Goal: Task Accomplishment & Management: Use online tool/utility

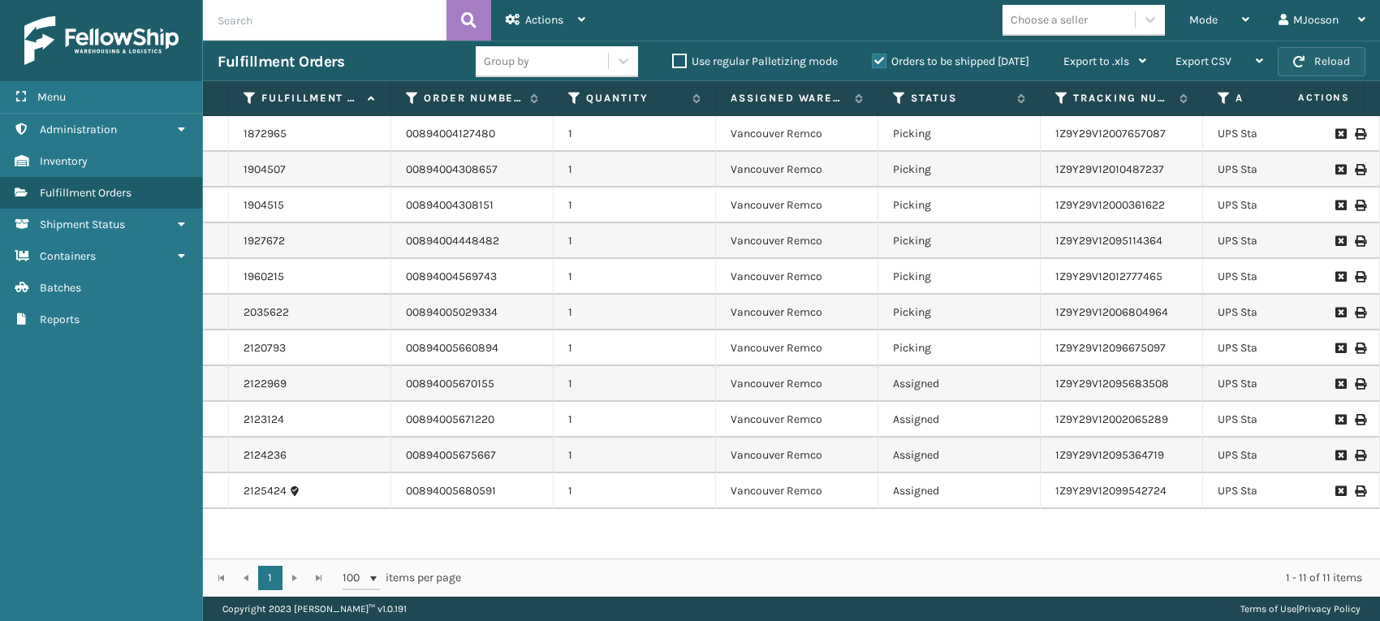
click at [1336, 58] on button "Reload" at bounding box center [1322, 61] width 88 height 29
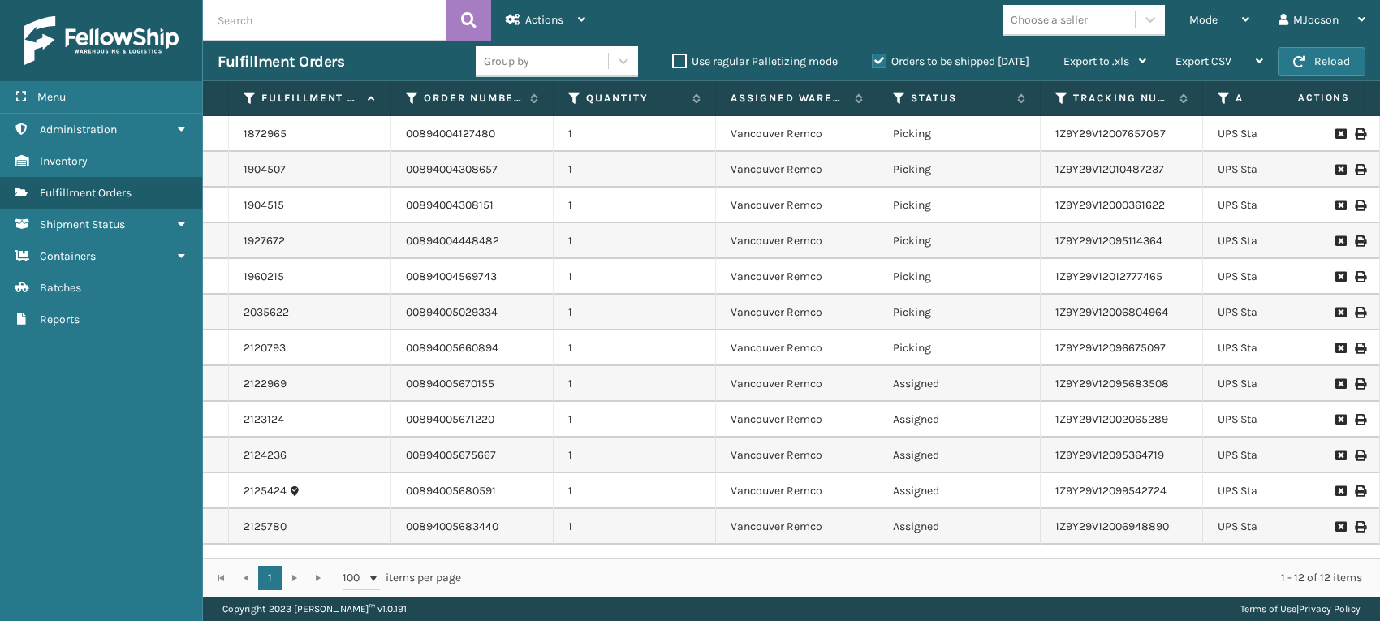
scroll to position [4, 0]
click at [1219, 29] on div "Mode" at bounding box center [1220, 20] width 60 height 41
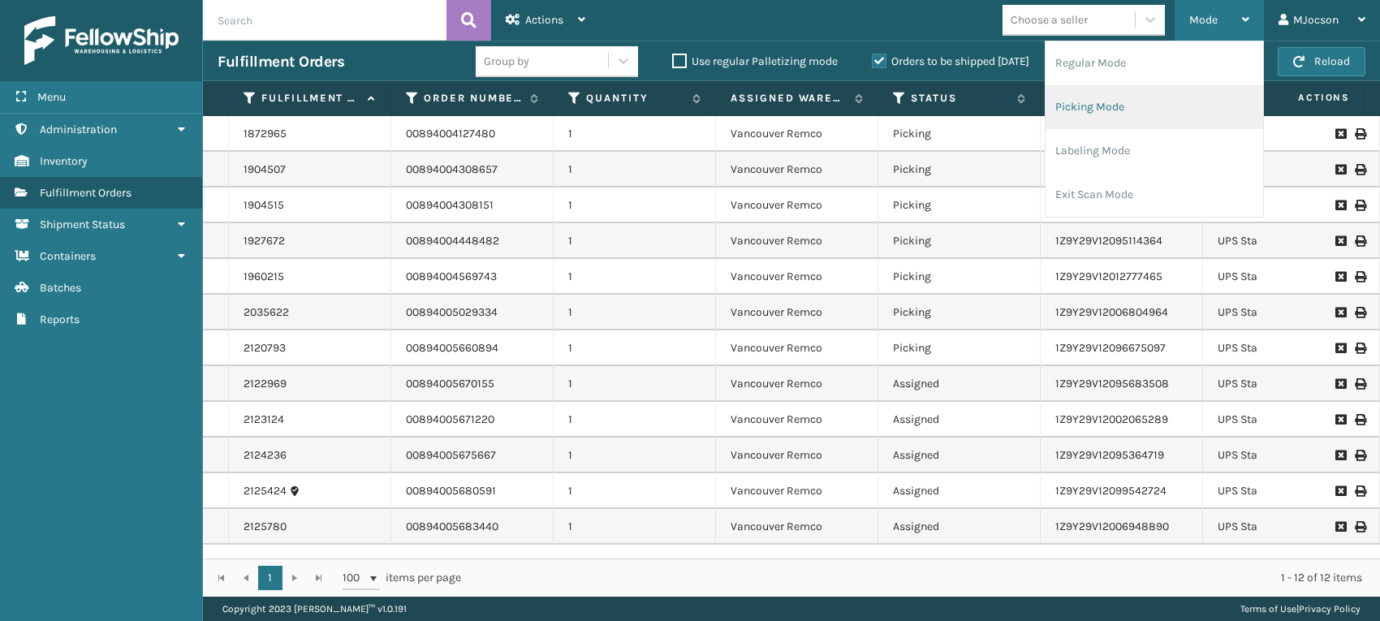
click at [1123, 110] on li "Picking Mode" at bounding box center [1155, 107] width 218 height 44
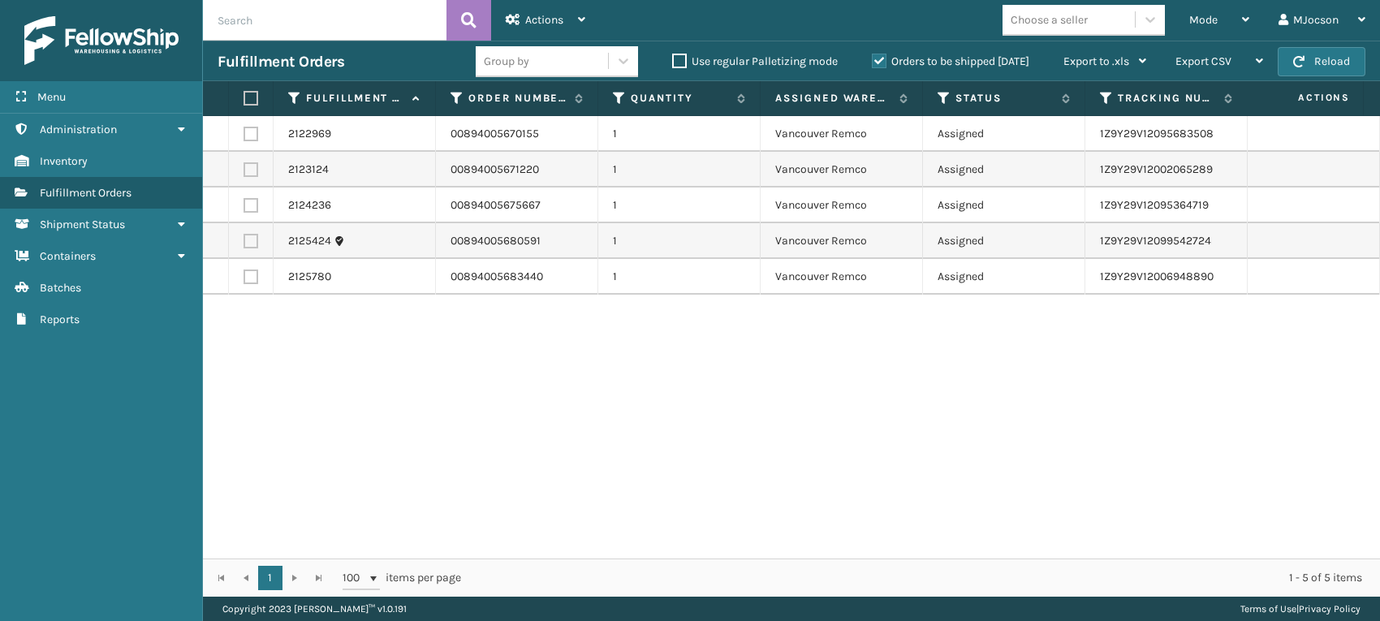
click at [253, 98] on label at bounding box center [249, 98] width 10 height 15
click at [244, 98] on input "checkbox" at bounding box center [244, 98] width 1 height 11
checkbox input "true"
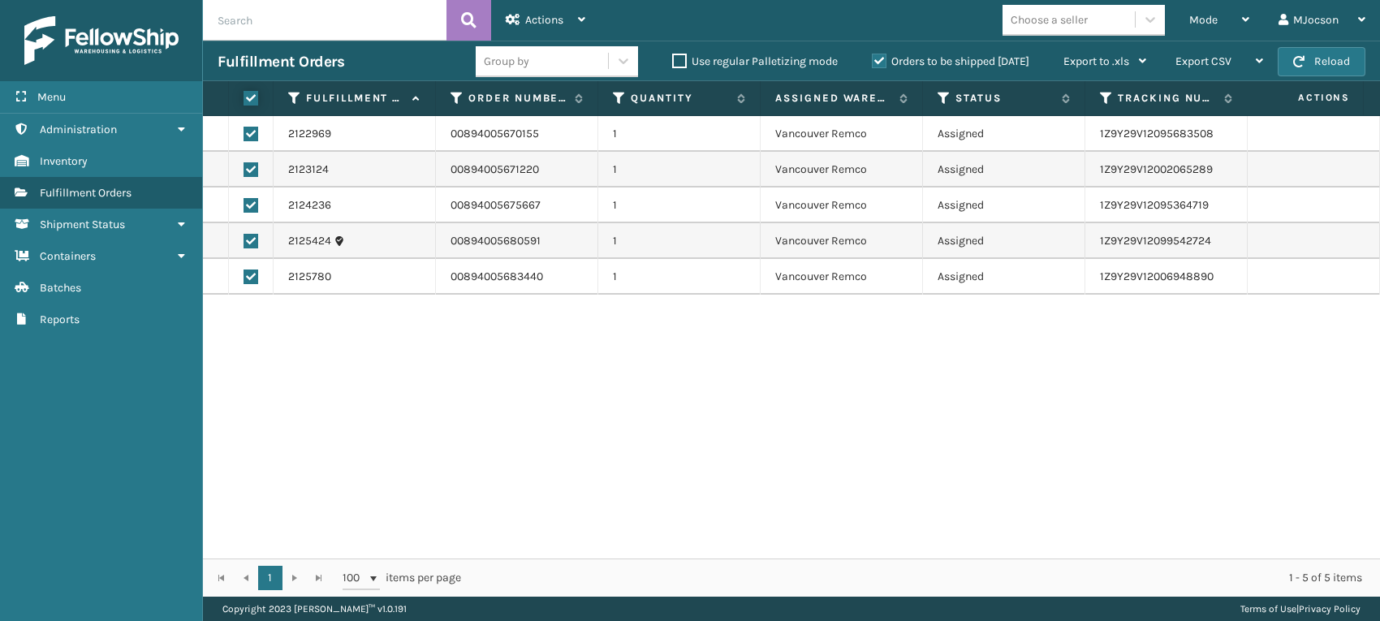
checkbox input "true"
click at [551, 20] on span "Actions" at bounding box center [544, 20] width 38 height 14
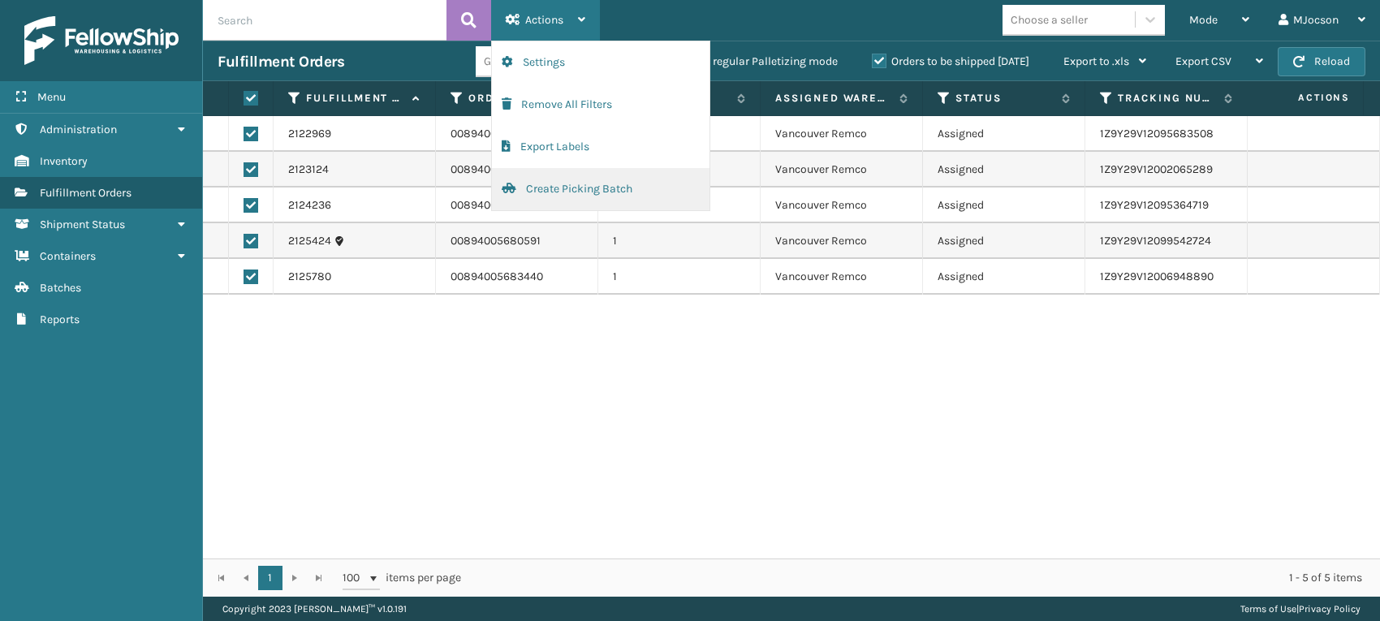
click at [544, 195] on button "Create Picking Batch" at bounding box center [601, 189] width 218 height 42
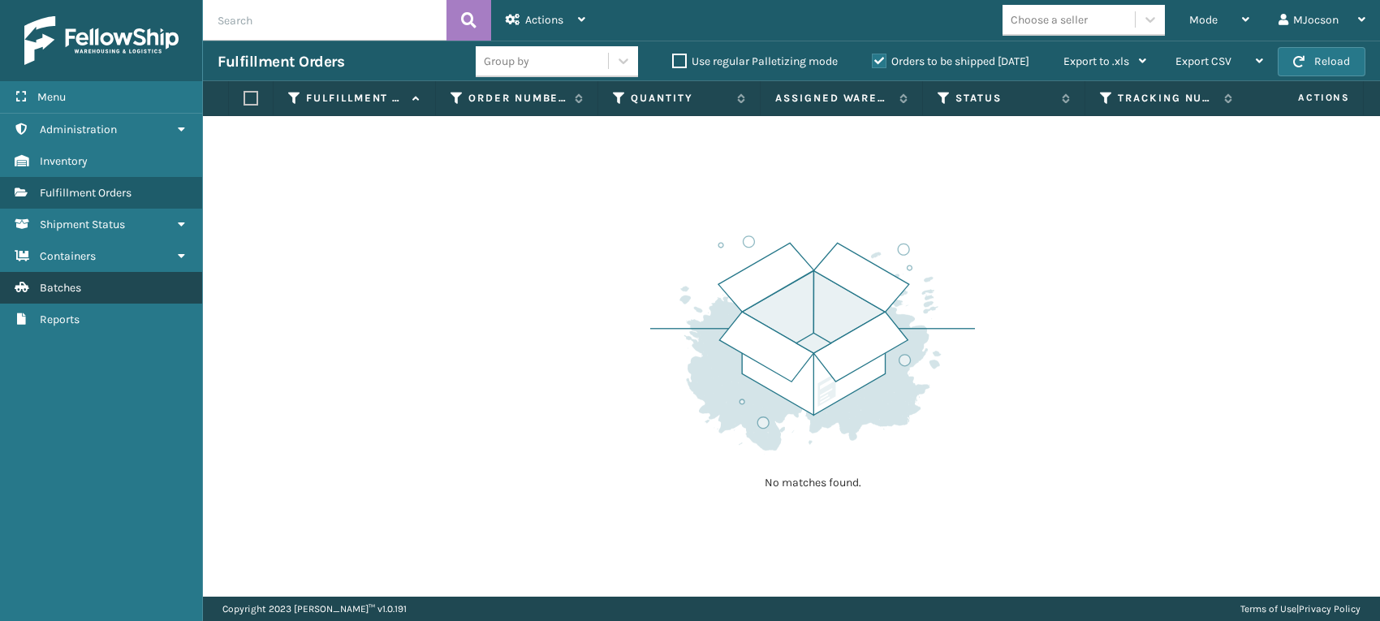
click at [71, 288] on span "Batches" at bounding box center [60, 288] width 41 height 14
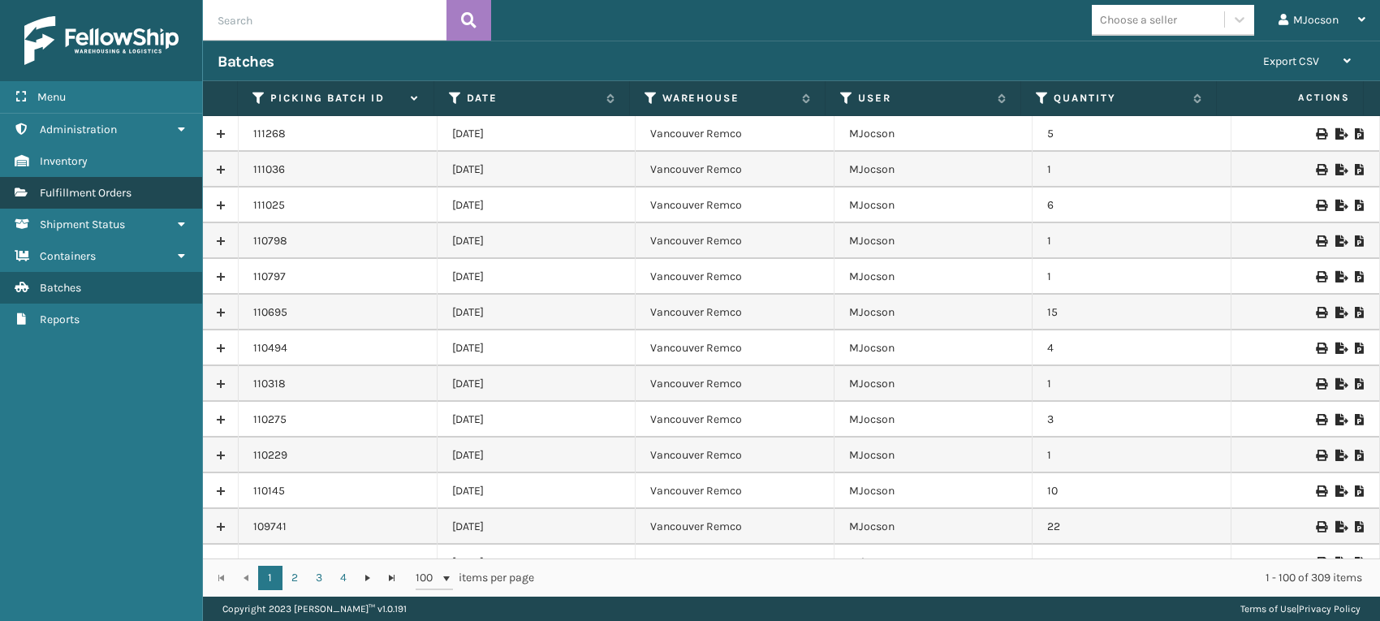
click at [106, 187] on span "Fulfillment Orders" at bounding box center [86, 193] width 92 height 14
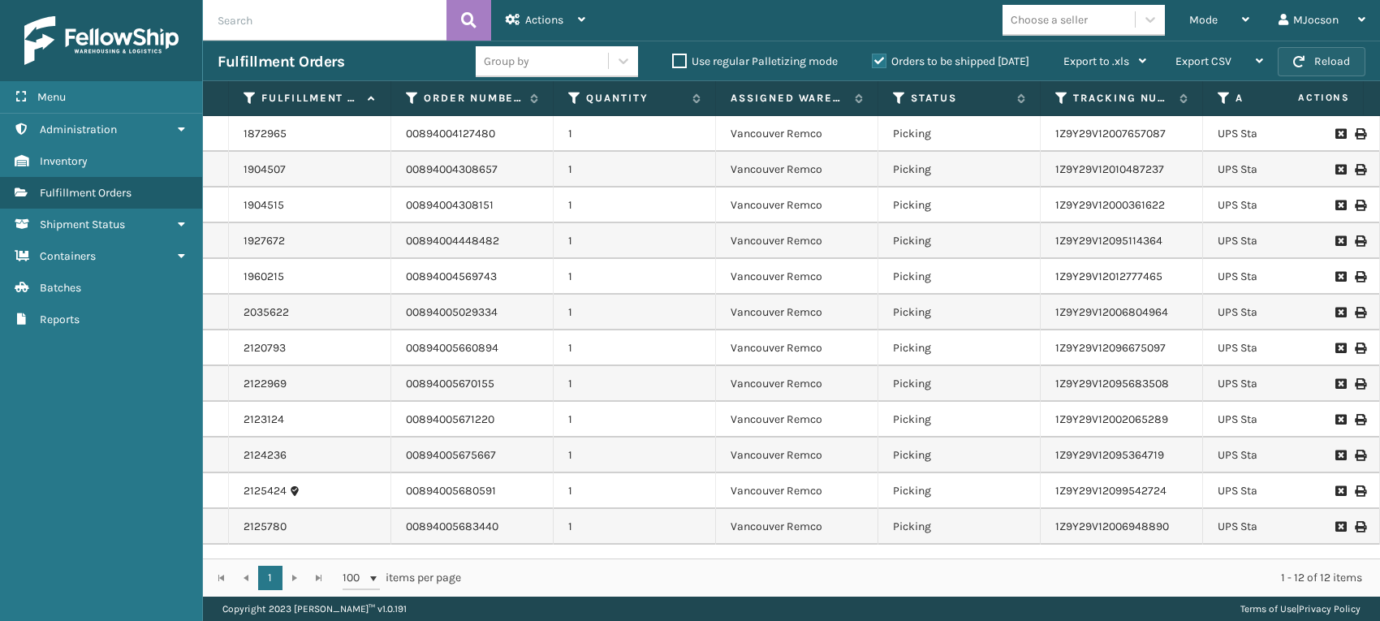
click at [1297, 61] on span "button" at bounding box center [1298, 61] width 11 height 11
click at [1184, 18] on div "Mode Regular Mode Picking Mode Labeling Mode Exit Scan Mode" at bounding box center [1219, 20] width 89 height 41
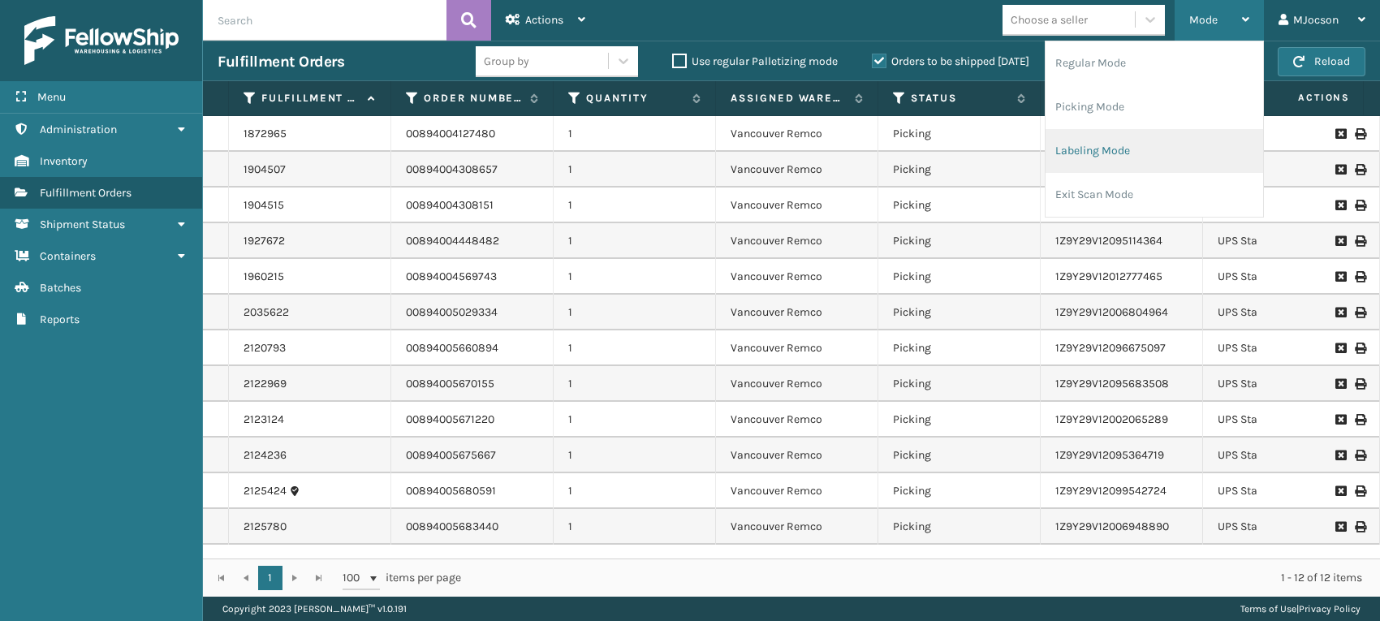
click at [1113, 152] on li "Labeling Mode" at bounding box center [1155, 151] width 218 height 44
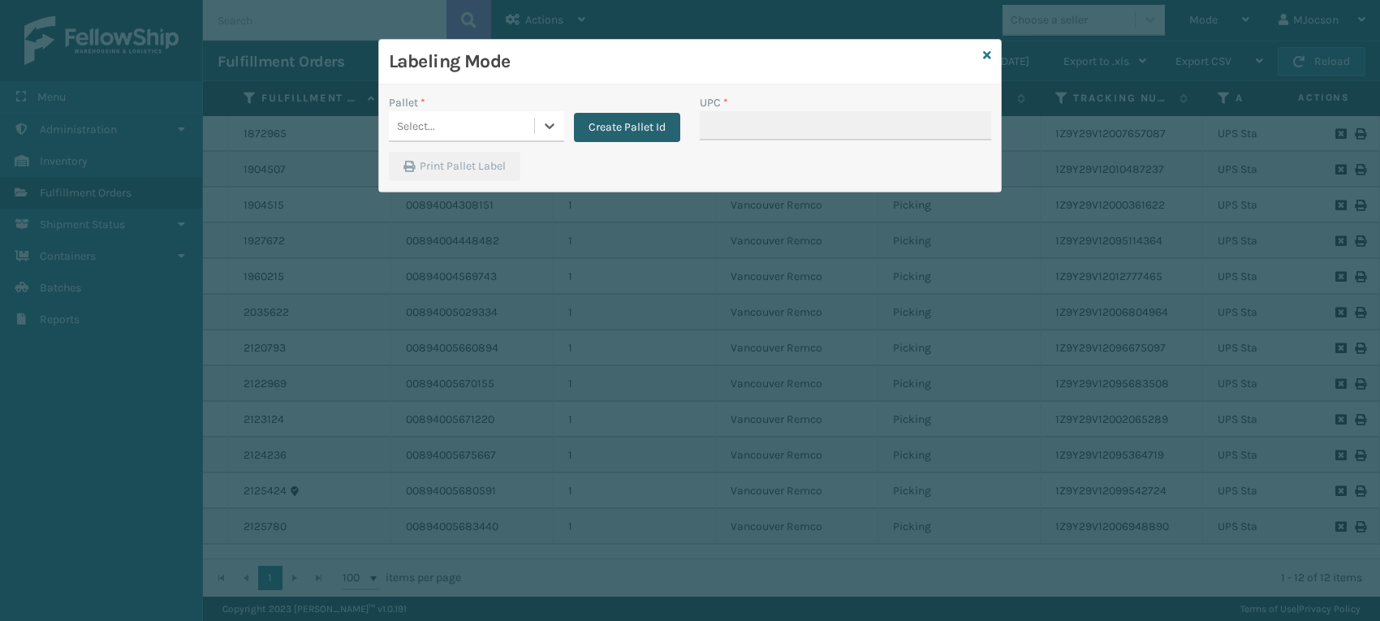
click at [603, 122] on button "Create Pallet Id" at bounding box center [627, 127] width 106 height 29
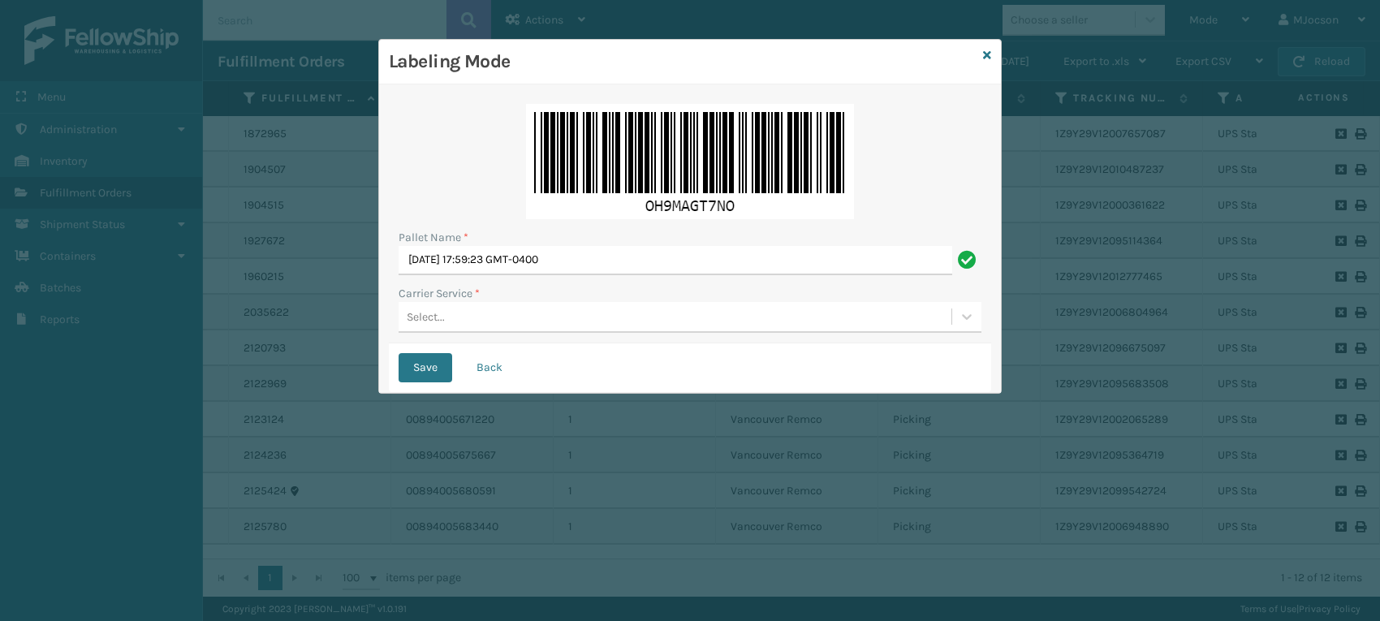
click at [422, 311] on div "Select..." at bounding box center [426, 317] width 38 height 17
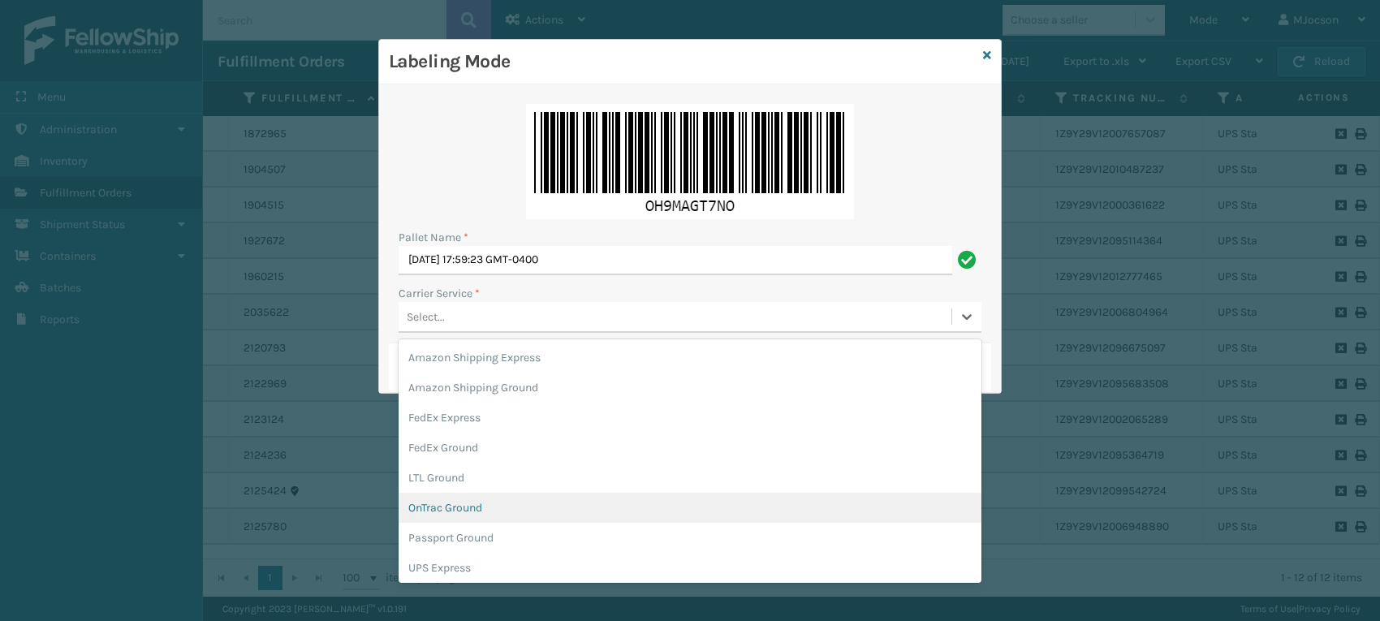
scroll to position [93, 0]
click at [459, 512] on div "UPS Ground" at bounding box center [690, 505] width 583 height 30
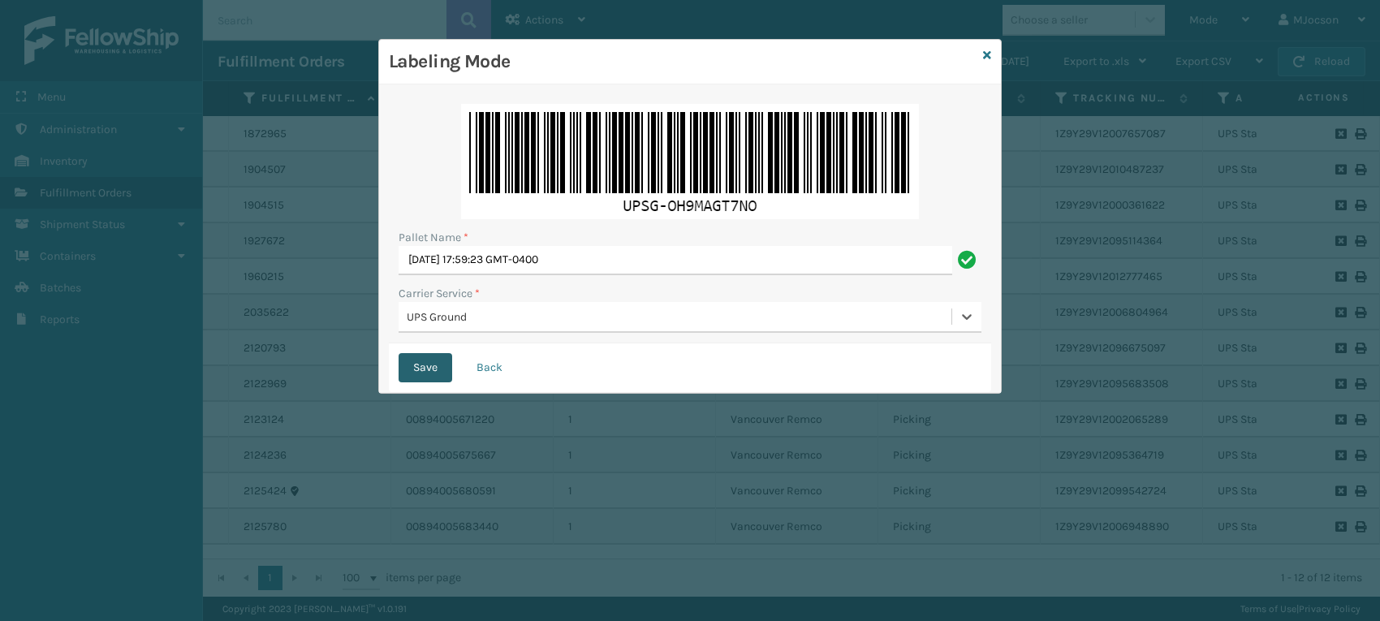
click at [427, 371] on button "Save" at bounding box center [426, 367] width 54 height 29
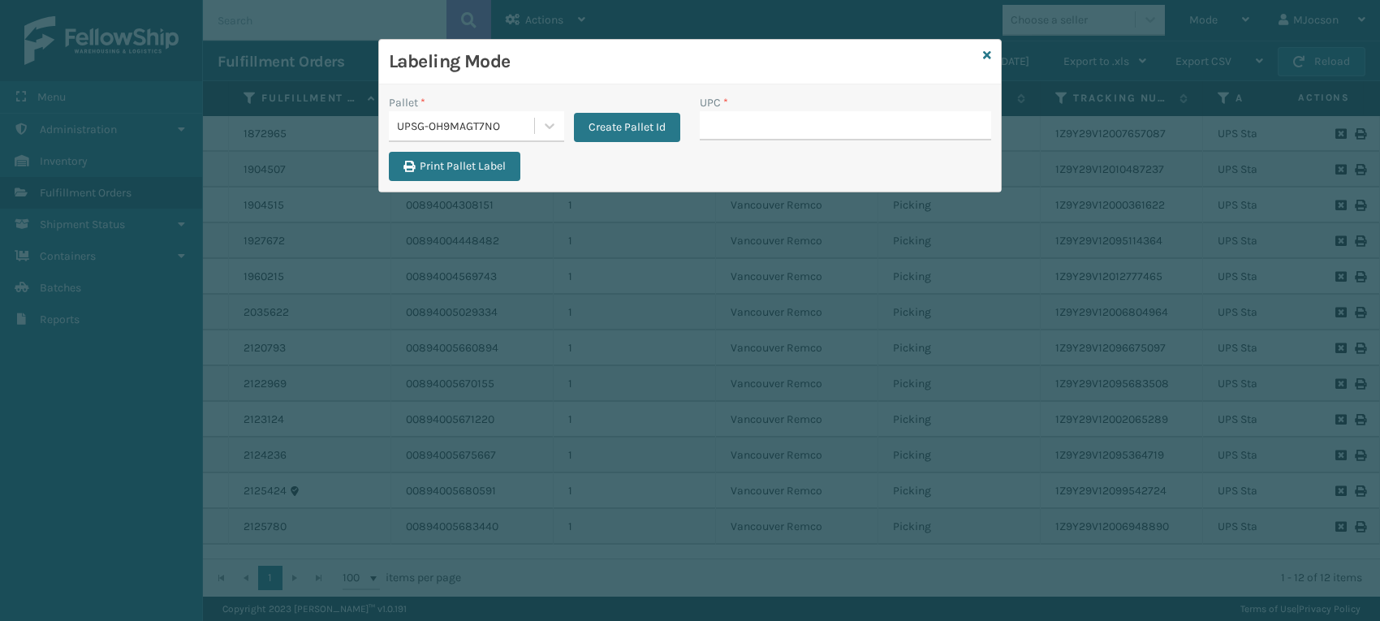
click at [992, 50] on div "Labeling Mode" at bounding box center [690, 62] width 622 height 45
click at [984, 57] on icon at bounding box center [987, 55] width 8 height 11
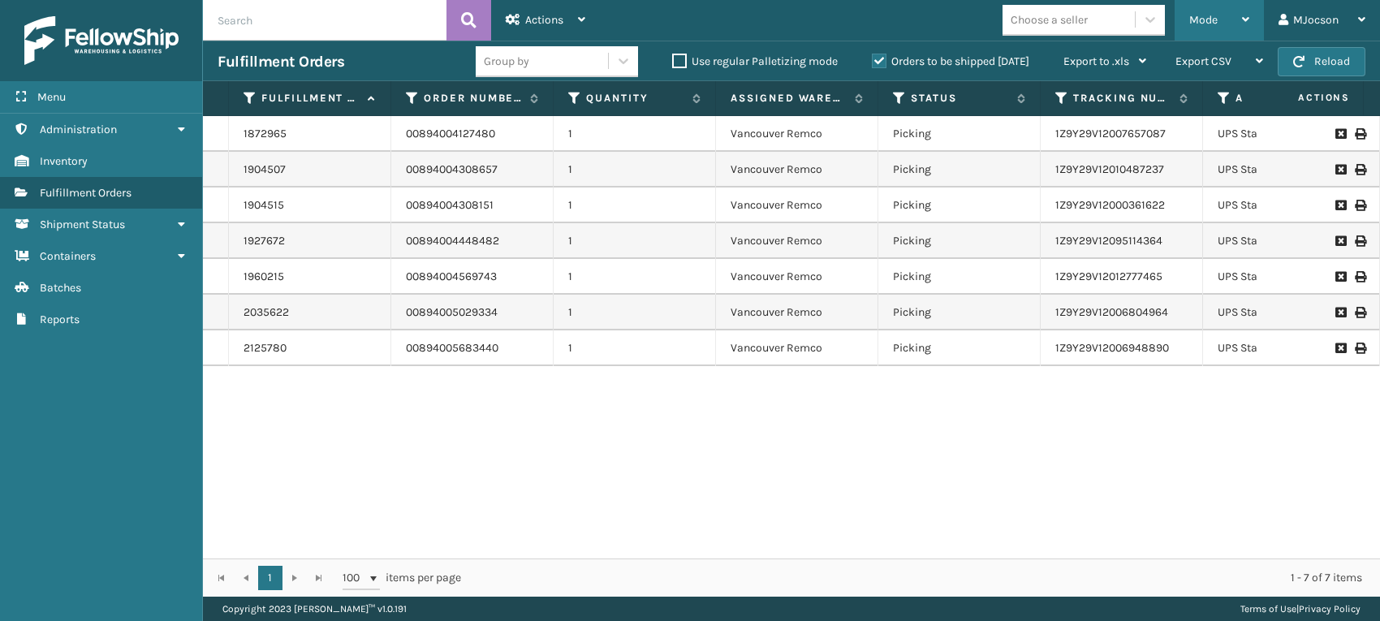
click at [1211, 22] on span "Mode" at bounding box center [1204, 20] width 28 height 14
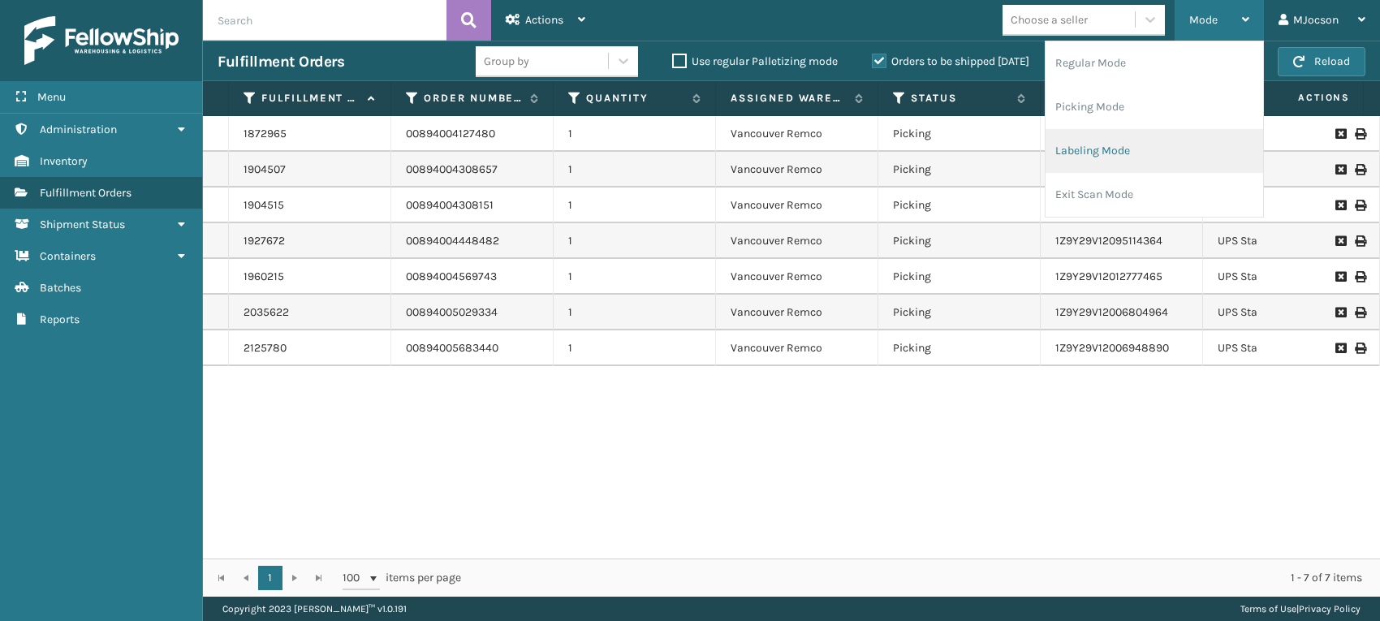
click at [1084, 156] on li "Labeling Mode" at bounding box center [1155, 151] width 218 height 44
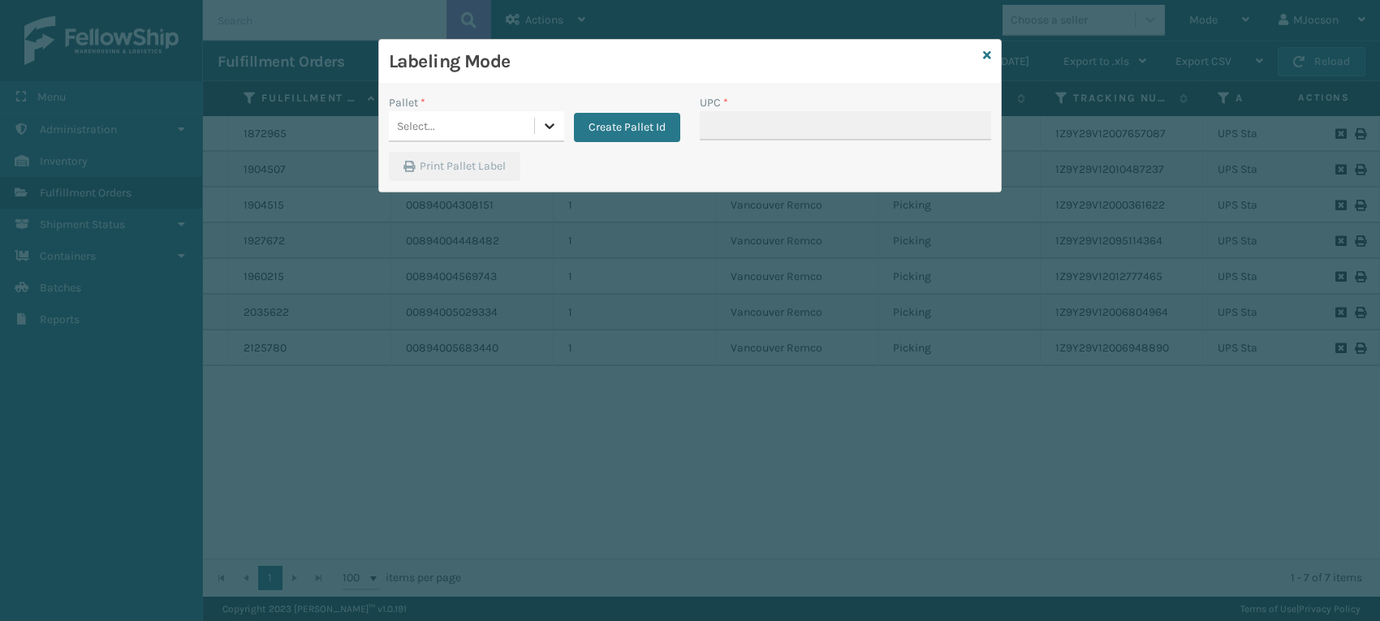
click at [558, 123] on div at bounding box center [549, 125] width 29 height 29
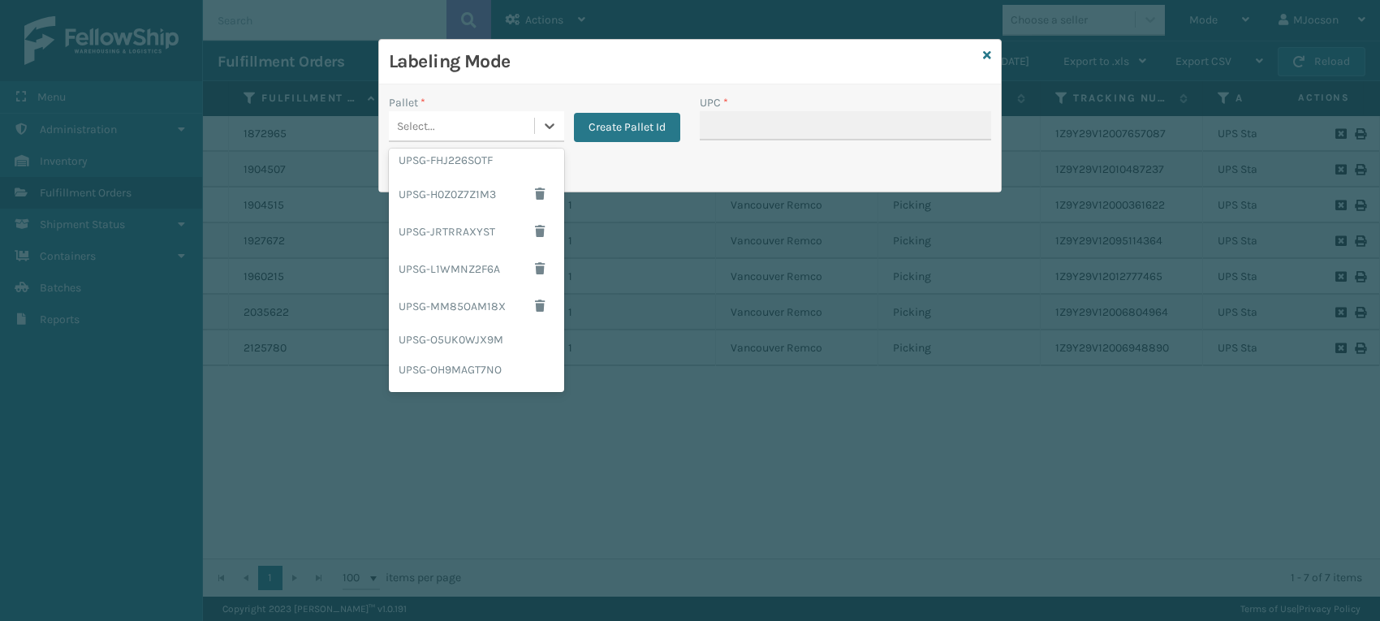
scroll to position [367, 0]
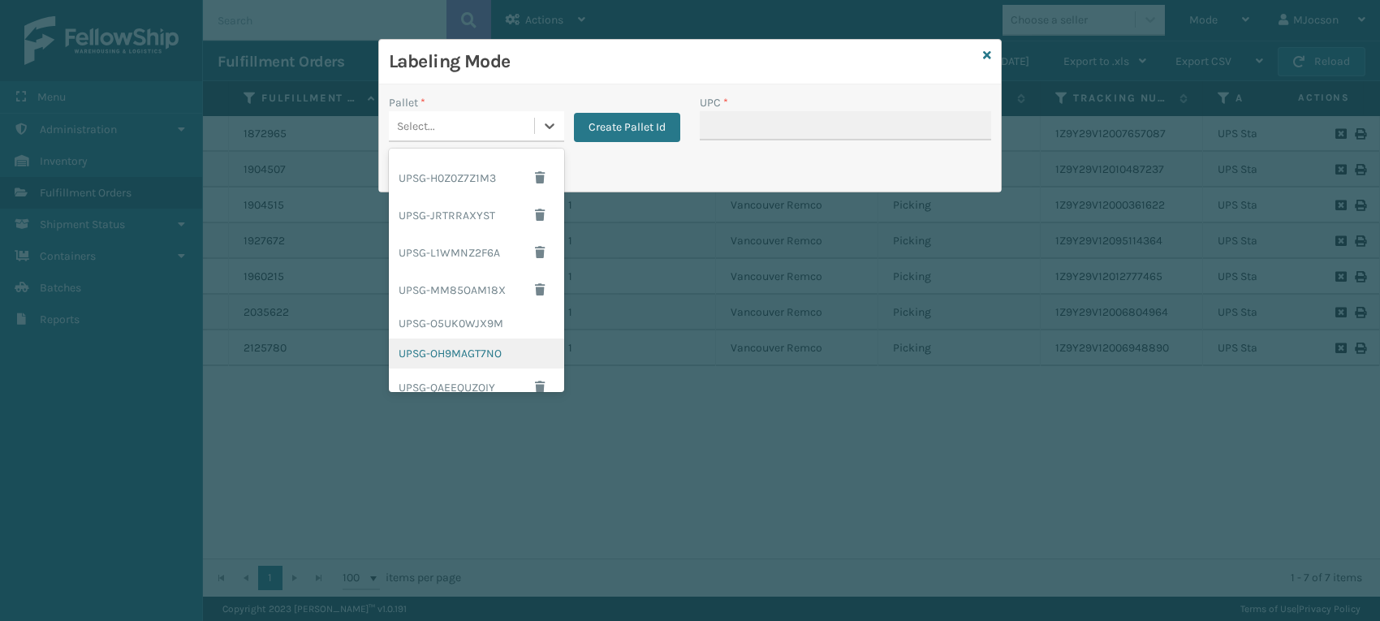
click at [504, 348] on div "UPSG-OH9MAGT7NO" at bounding box center [476, 354] width 175 height 30
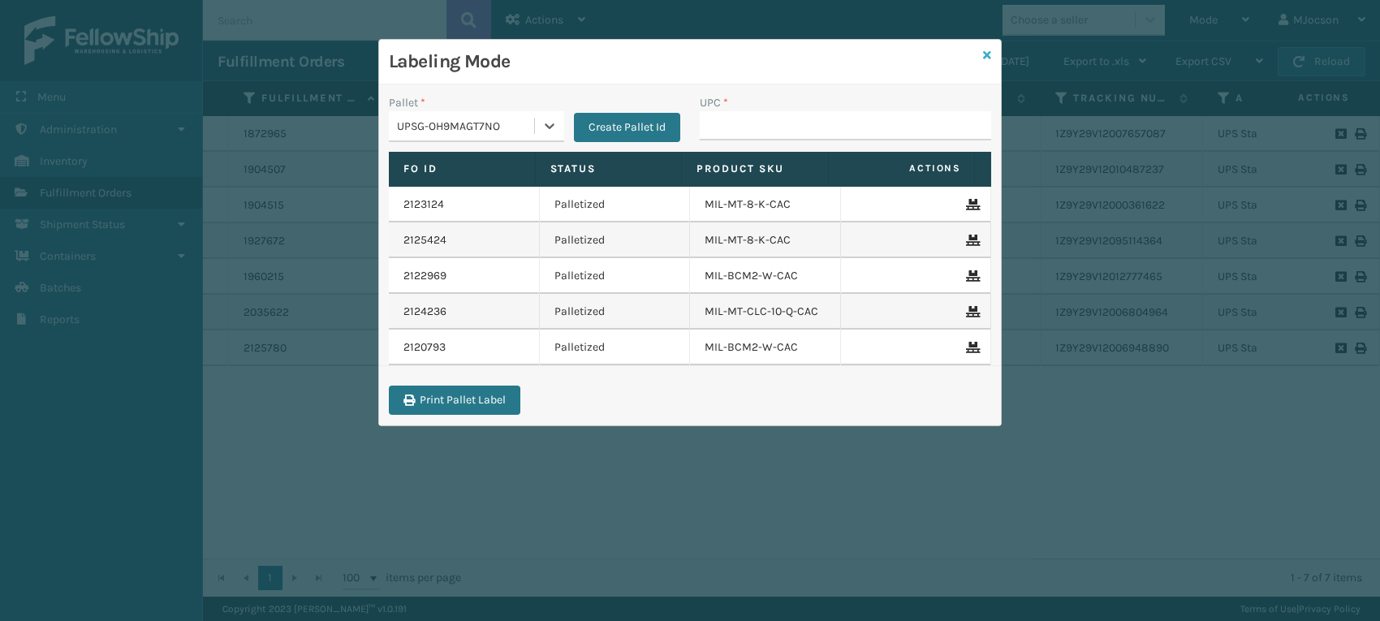
click at [988, 59] on icon at bounding box center [987, 55] width 8 height 11
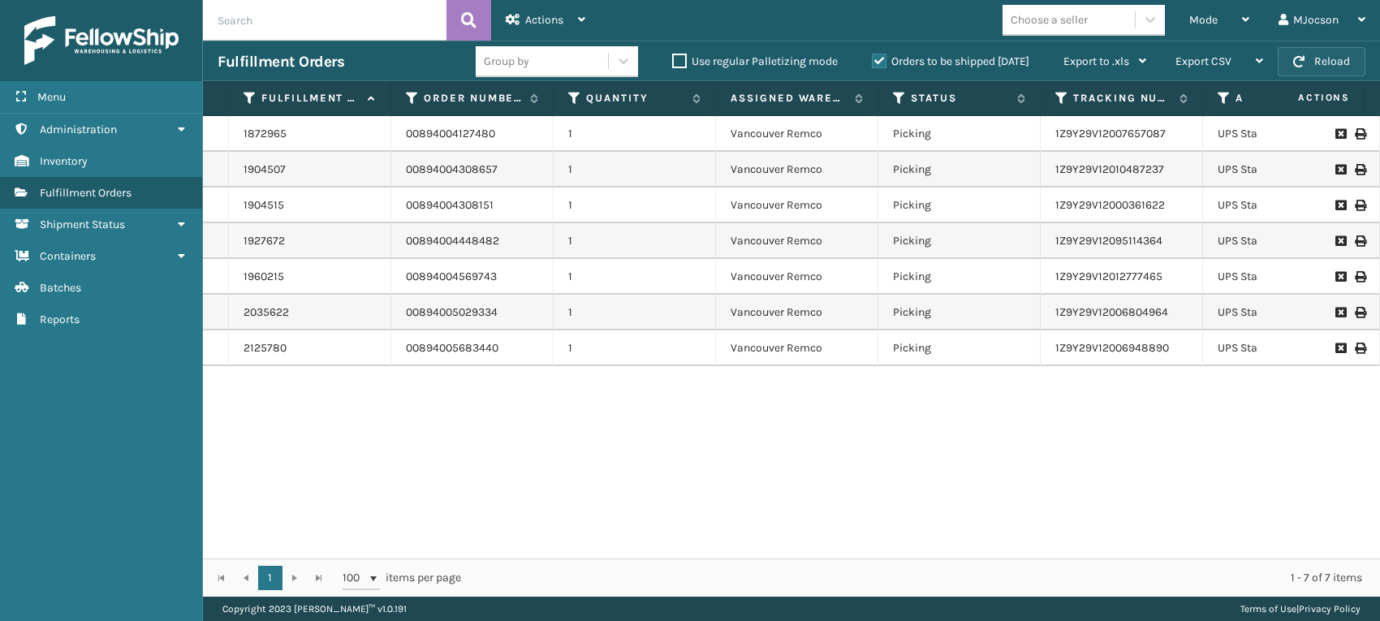
click at [1319, 61] on button "Reload" at bounding box center [1322, 61] width 88 height 29
